Goal: Task Accomplishment & Management: Manage account settings

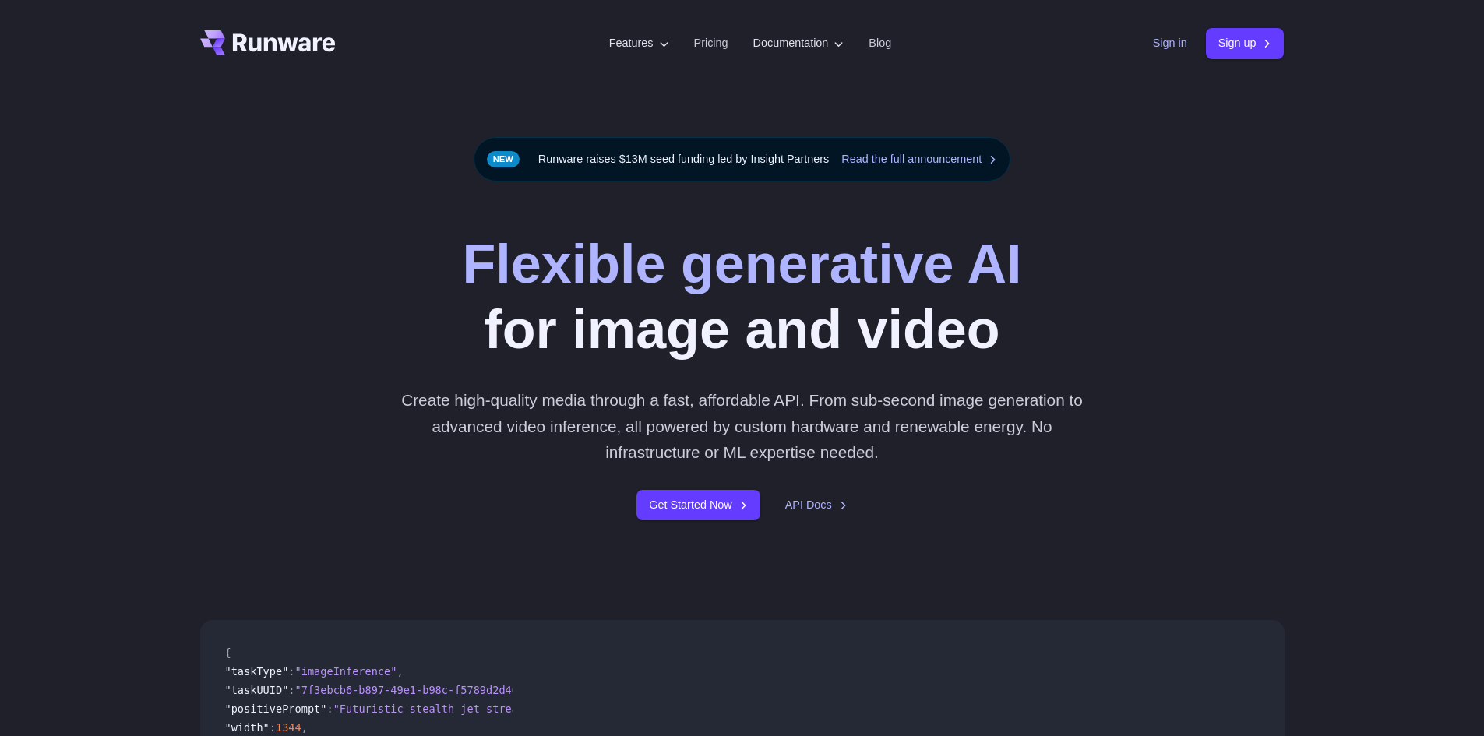
drag, startPoint x: 0, startPoint y: 0, endPoint x: 1163, endPoint y: 43, distance: 1163.8
click at [1163, 43] on link "Sign in" at bounding box center [1170, 43] width 34 height 18
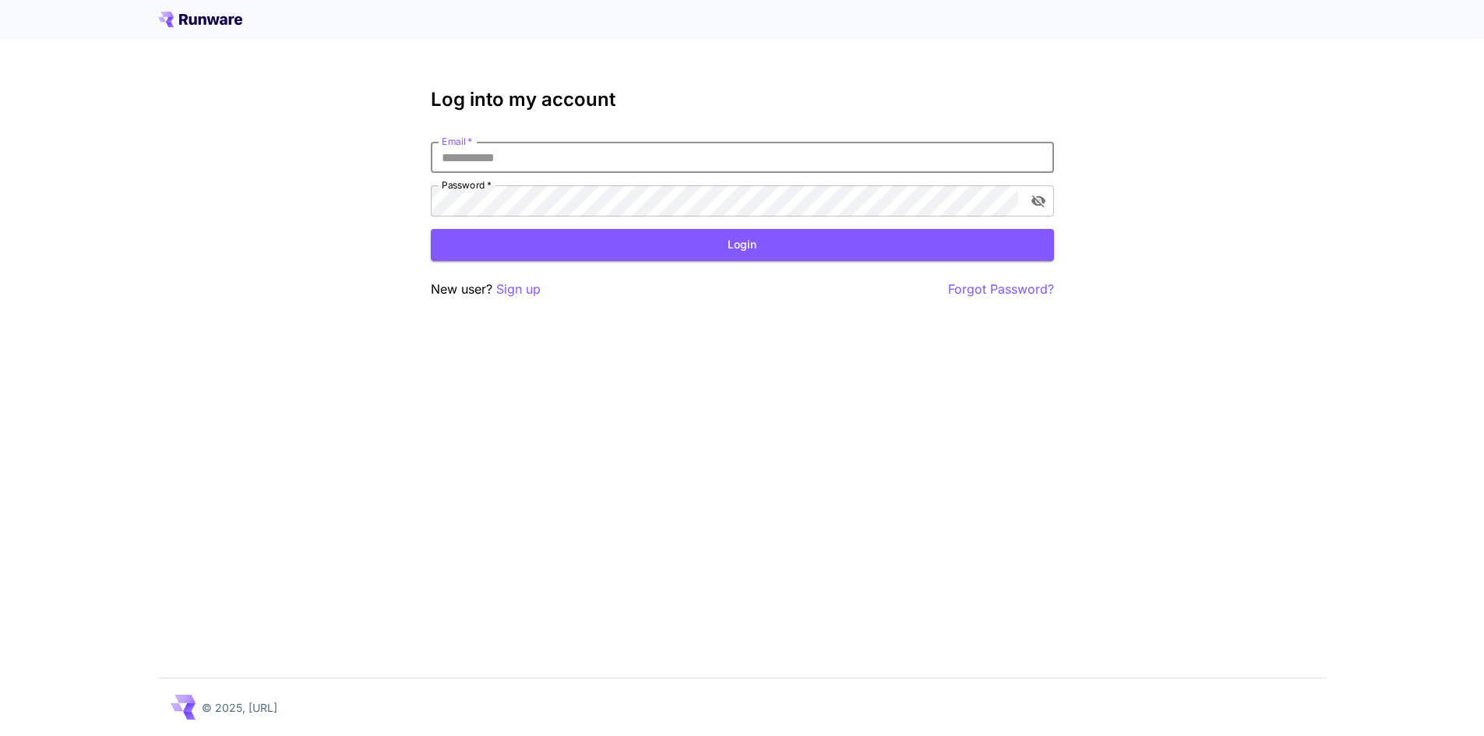
click at [540, 142] on input "Email   *" at bounding box center [742, 157] width 623 height 31
type input "**********"
click button "Login" at bounding box center [742, 245] width 623 height 32
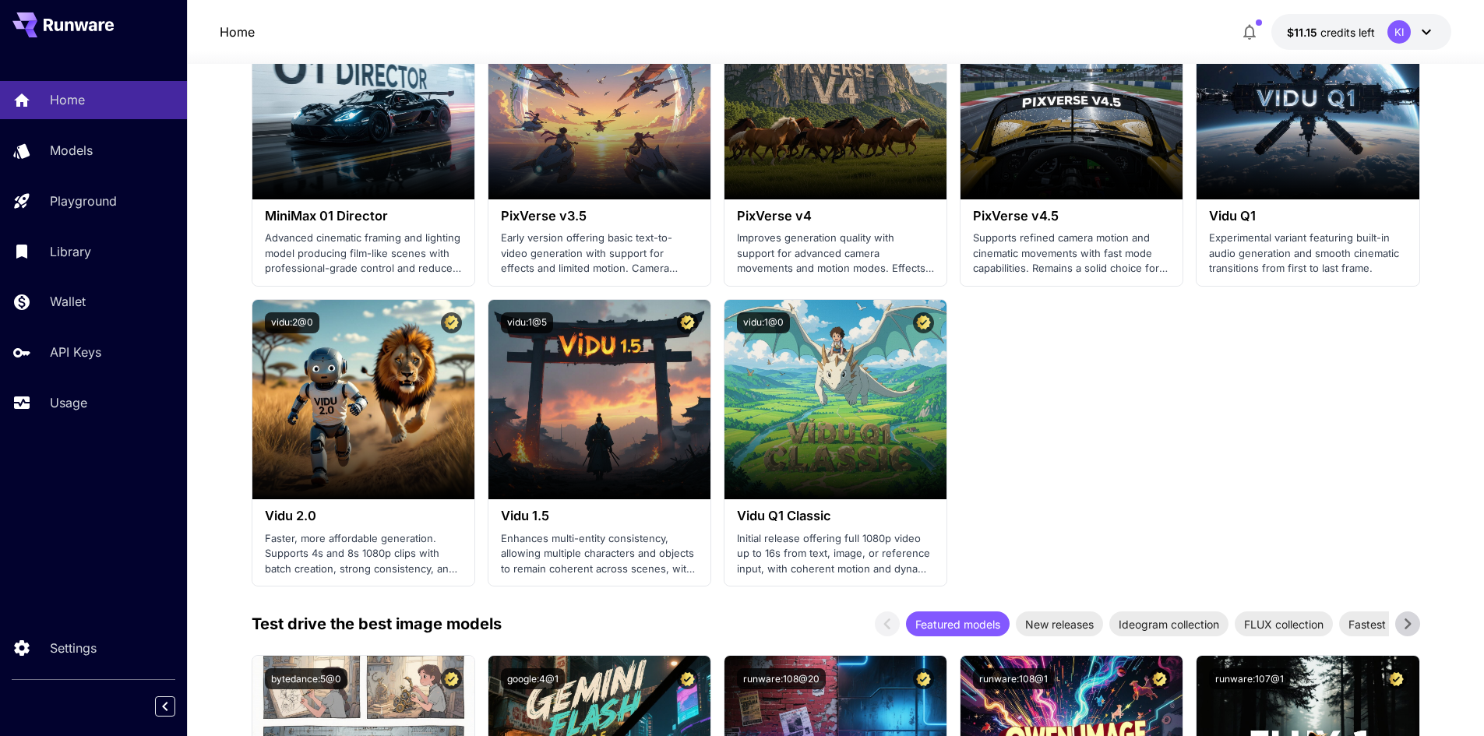
scroll to position [1480, 0]
